Goal: Ask a question: Seek information or help from site administrators or community

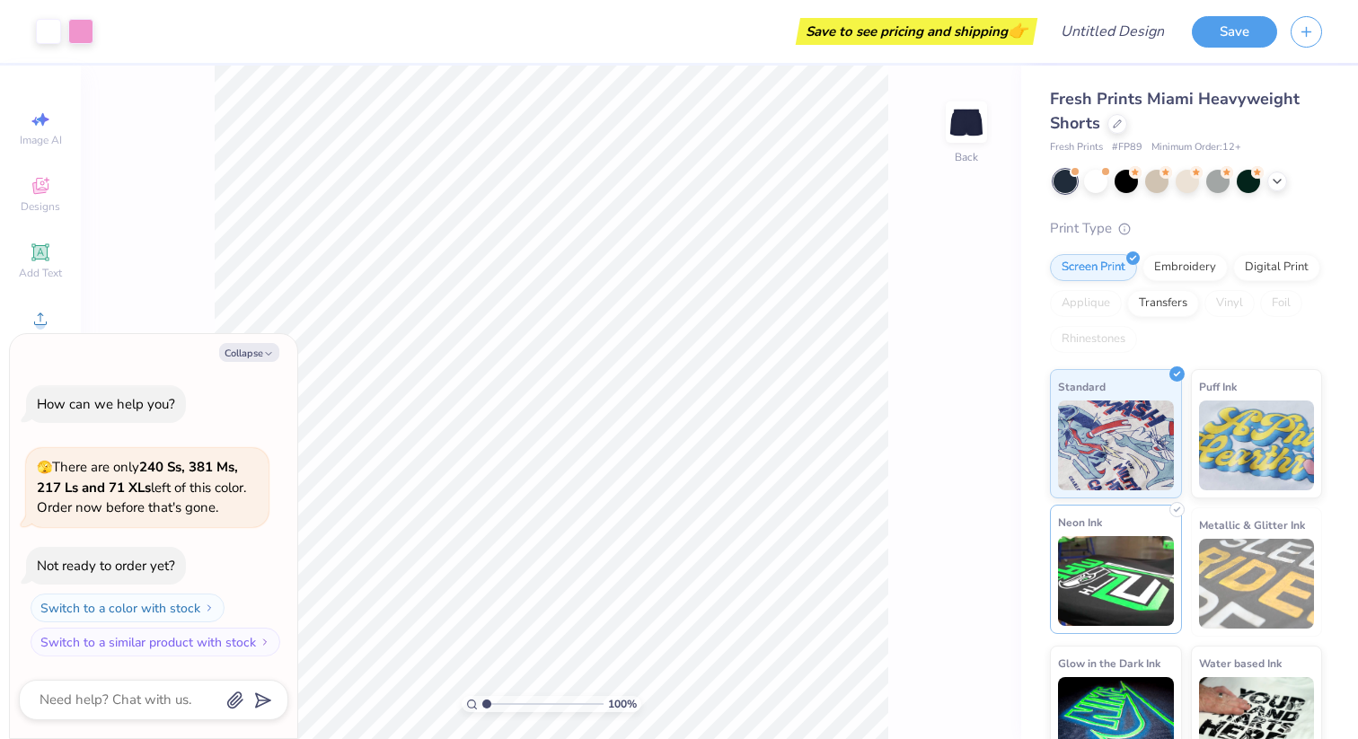
click at [1119, 576] on img at bounding box center [1116, 581] width 116 height 90
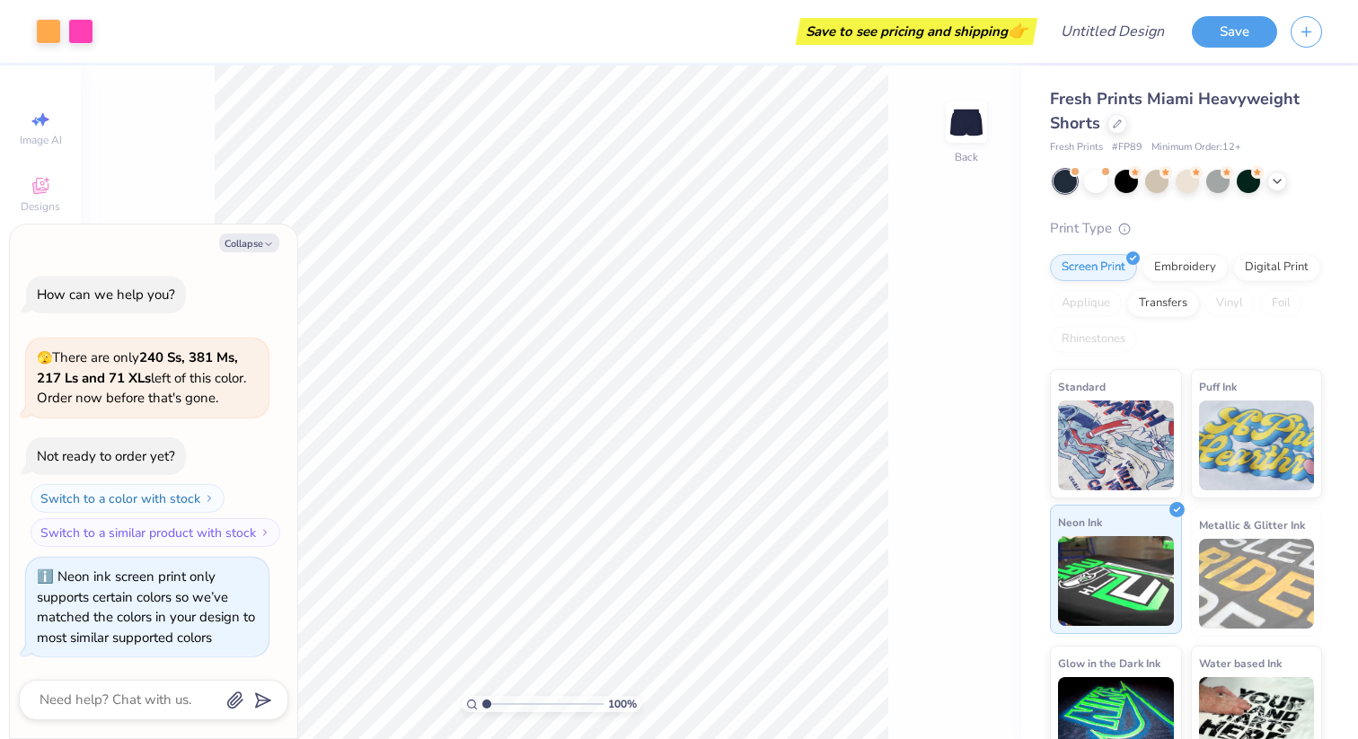
click at [1139, 561] on img at bounding box center [1116, 581] width 116 height 90
click at [1231, 550] on img at bounding box center [1257, 584] width 116 height 90
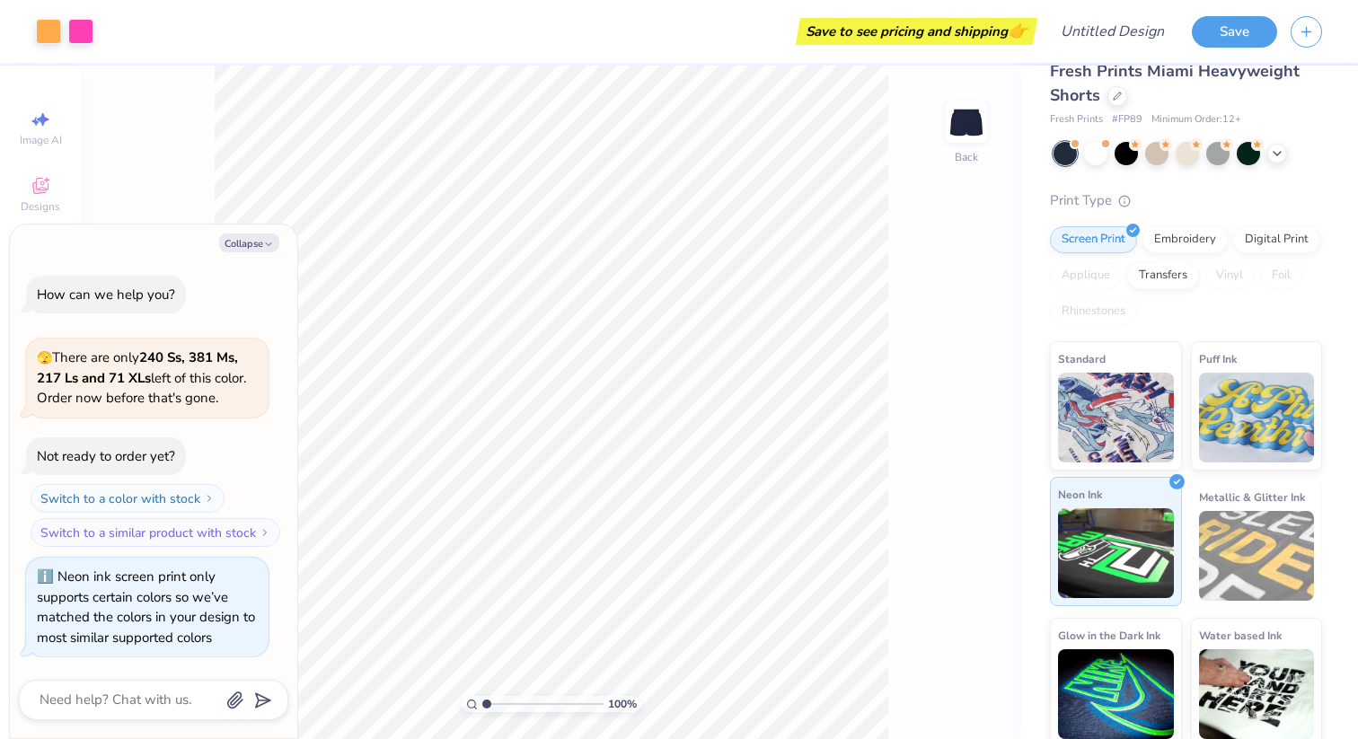
scroll to position [36, 0]
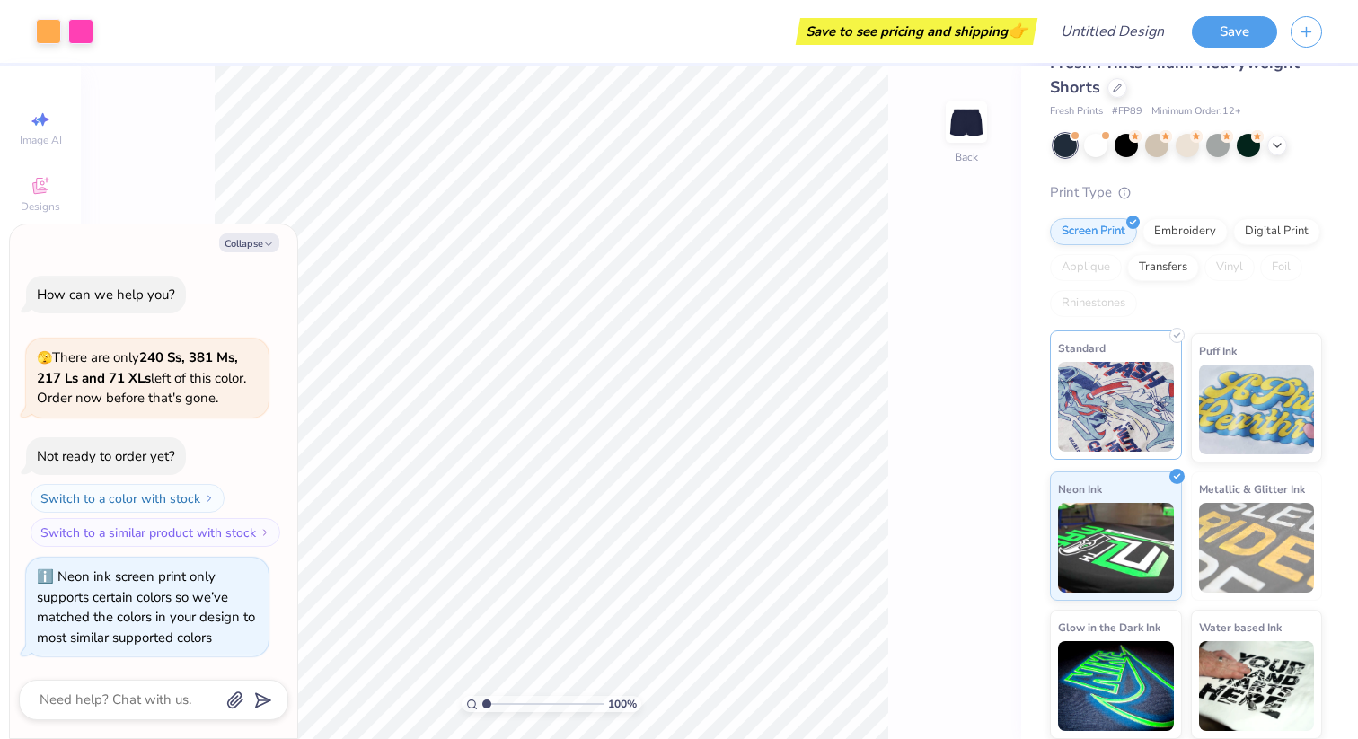
click at [1139, 436] on img at bounding box center [1116, 407] width 116 height 90
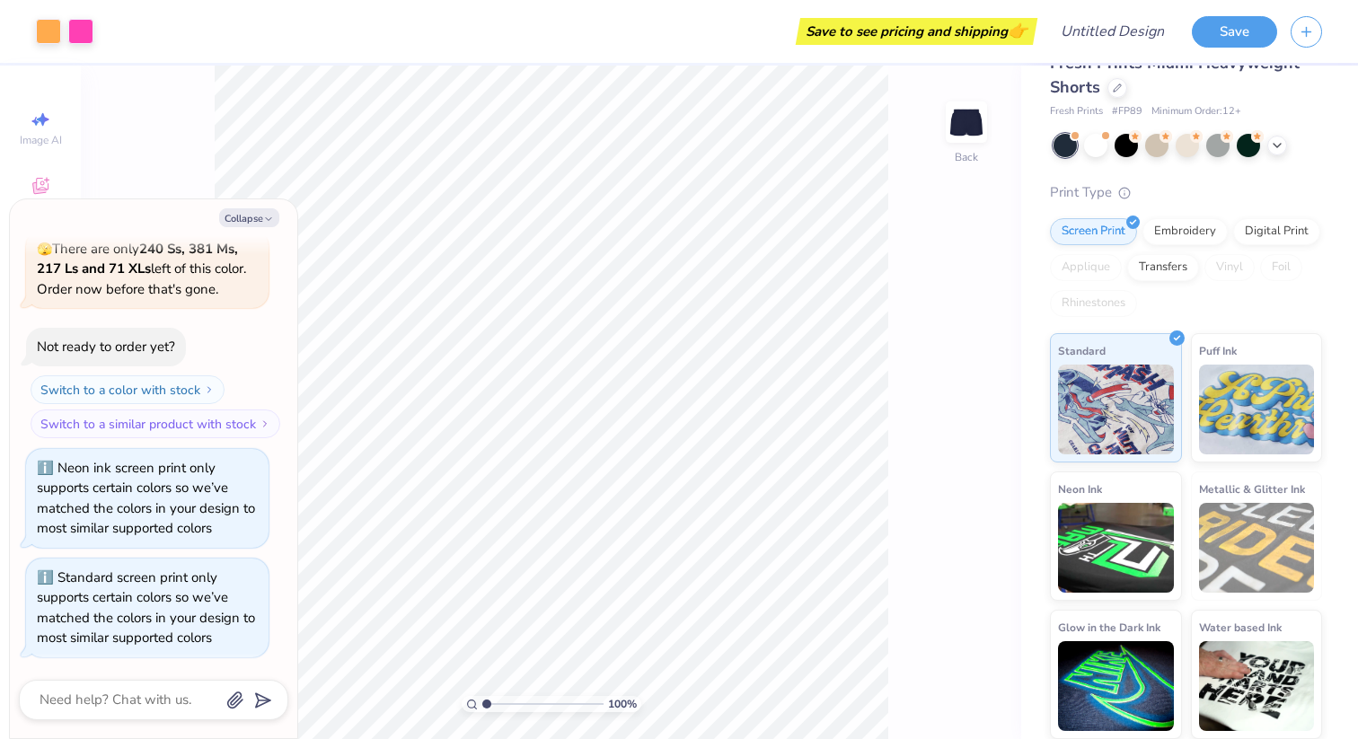
scroll to position [0, 0]
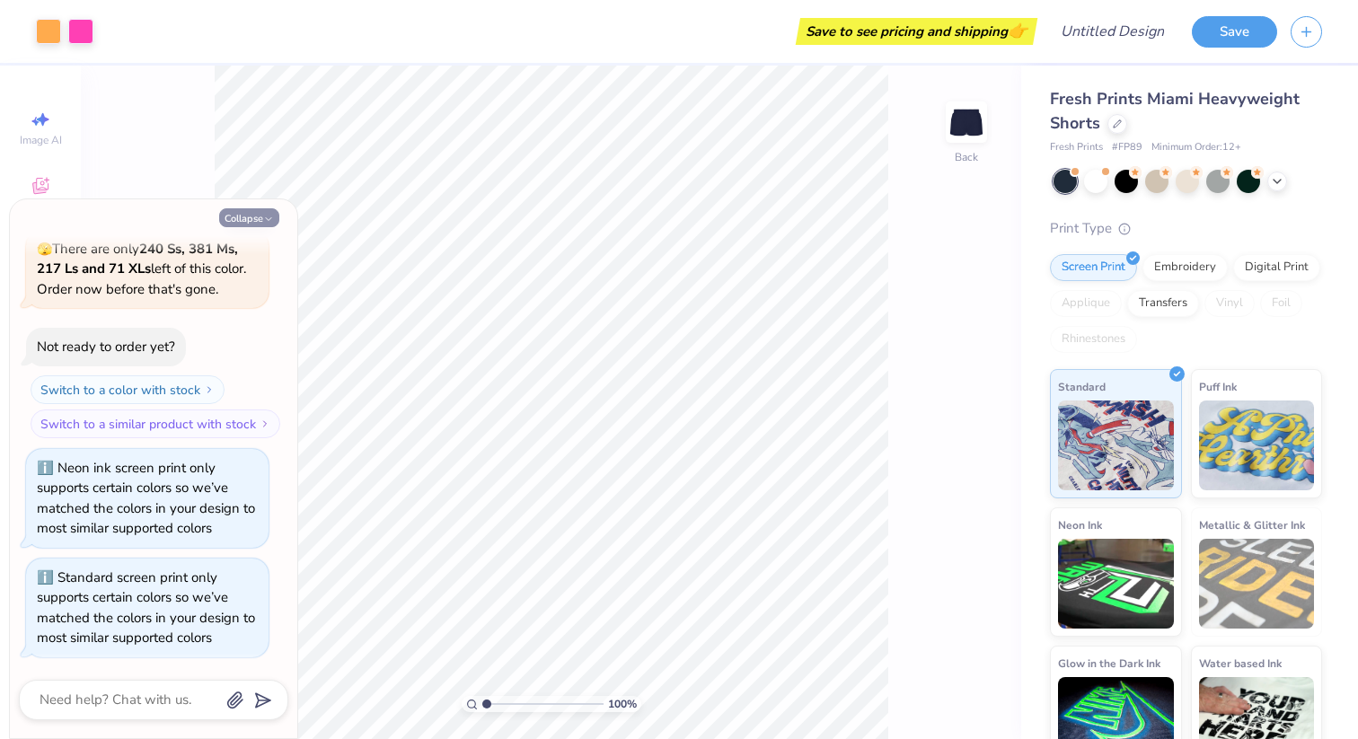
click at [262, 219] on button "Collapse" at bounding box center [249, 217] width 60 height 19
type textarea "x"
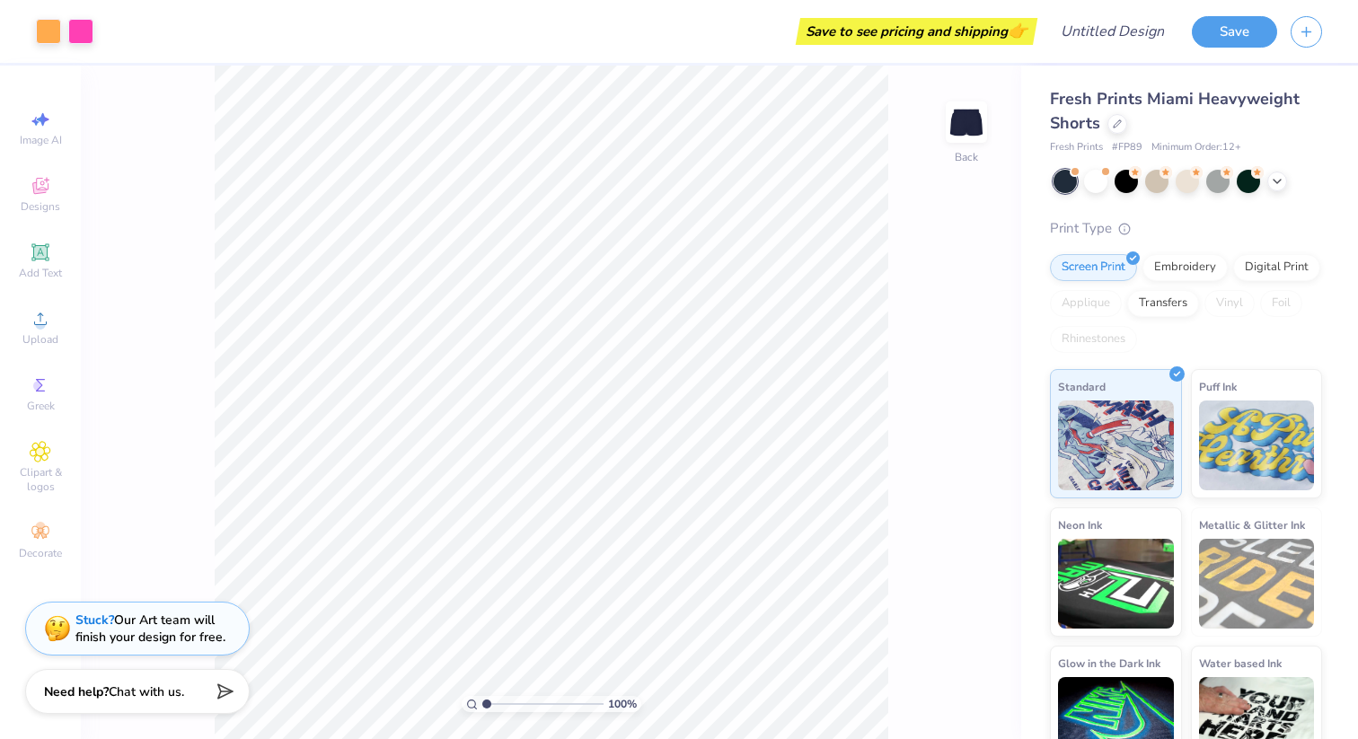
click at [213, 638] on div "Stuck? Our Art team will finish your design for free." at bounding box center [150, 628] width 150 height 34
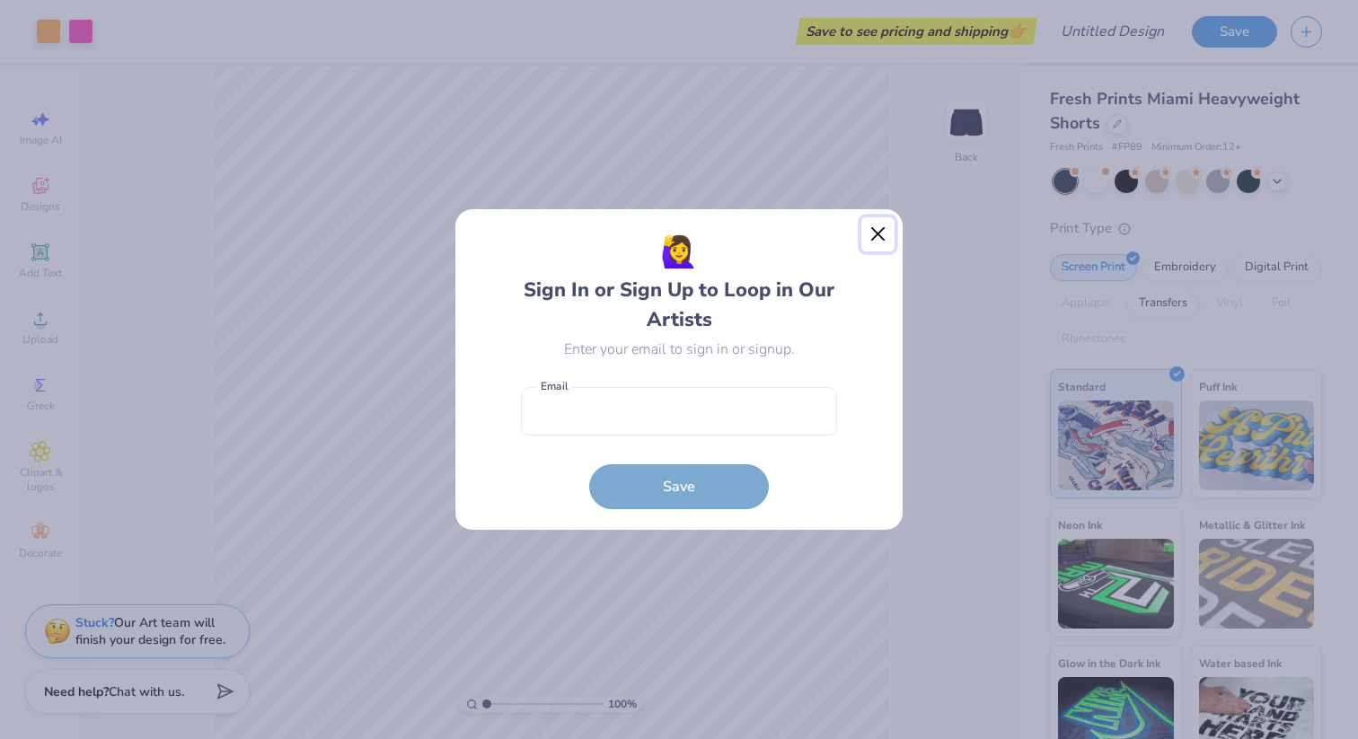
click at [869, 234] on button "Close" at bounding box center [878, 234] width 34 height 34
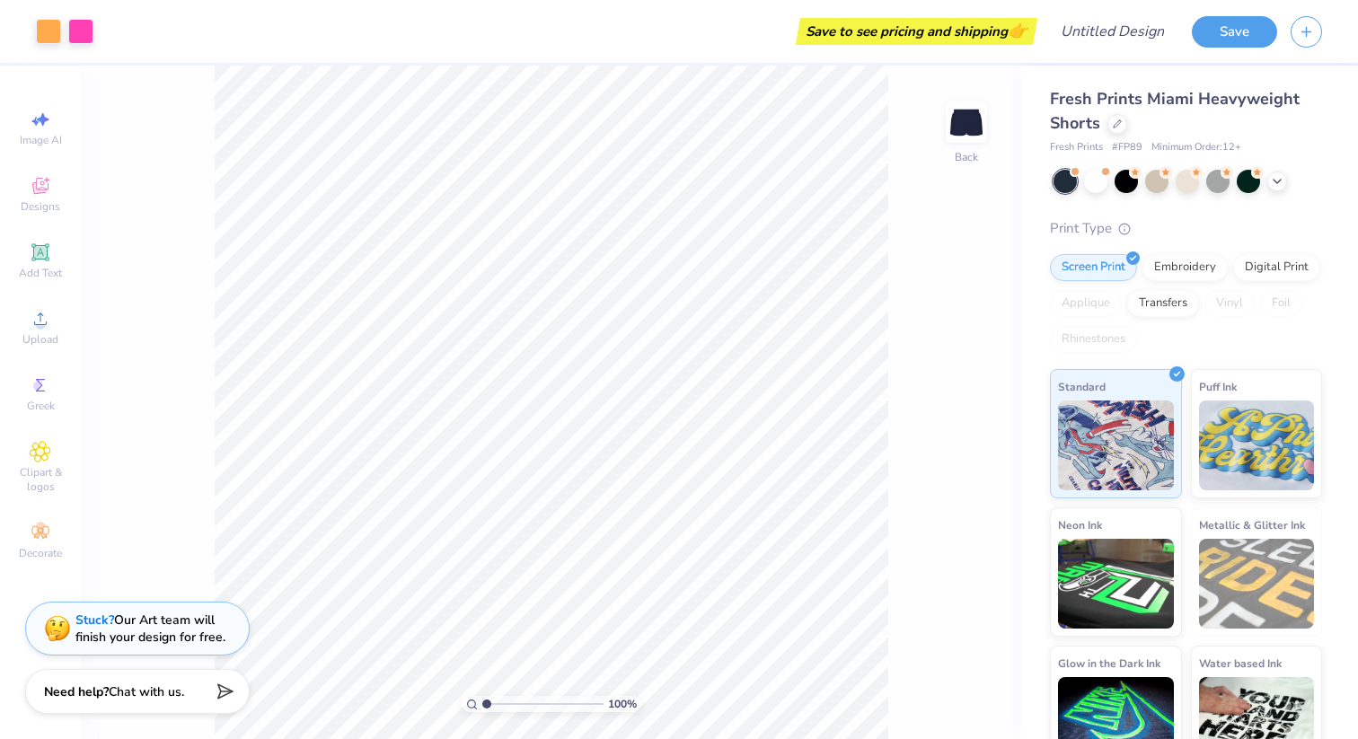
click at [145, 620] on div "Stuck? Our Art team will finish your design for free." at bounding box center [150, 628] width 150 height 34
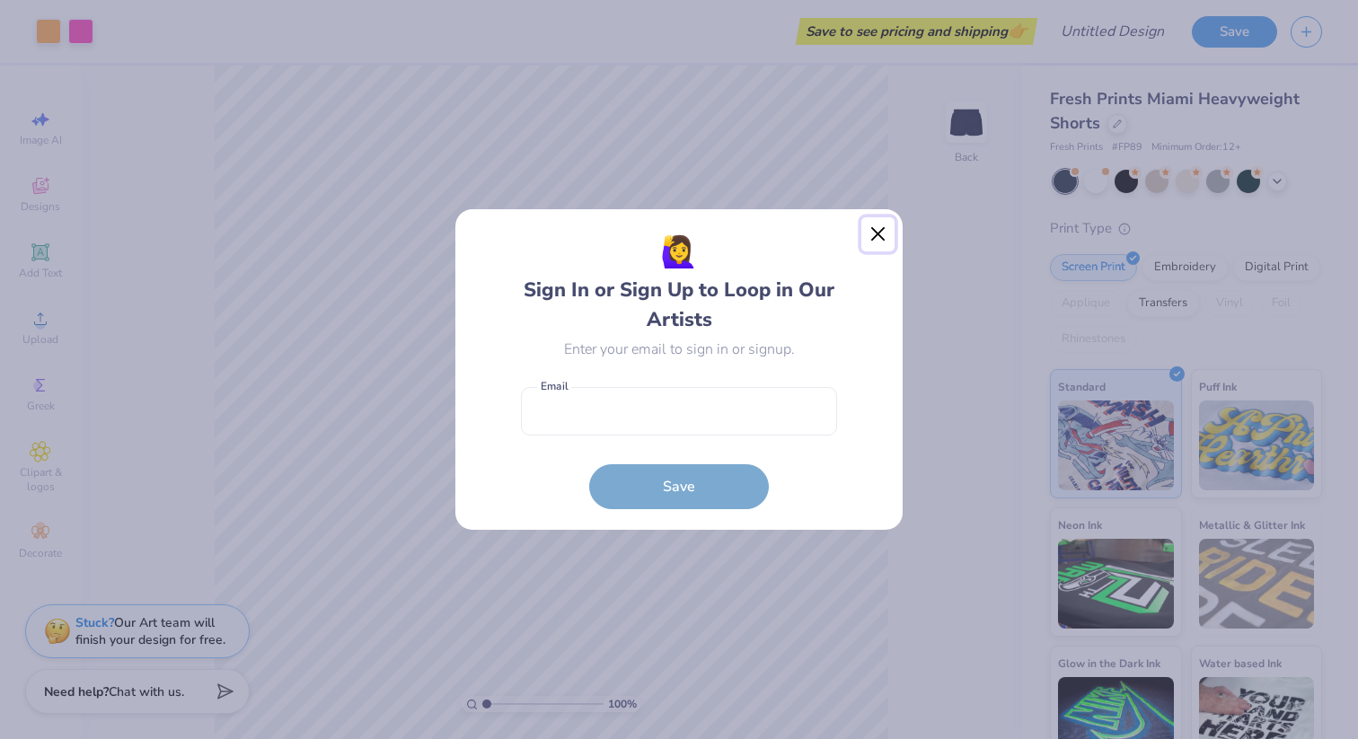
click at [877, 233] on button "Close" at bounding box center [878, 234] width 34 height 34
